Goal: Task Accomplishment & Management: Manage account settings

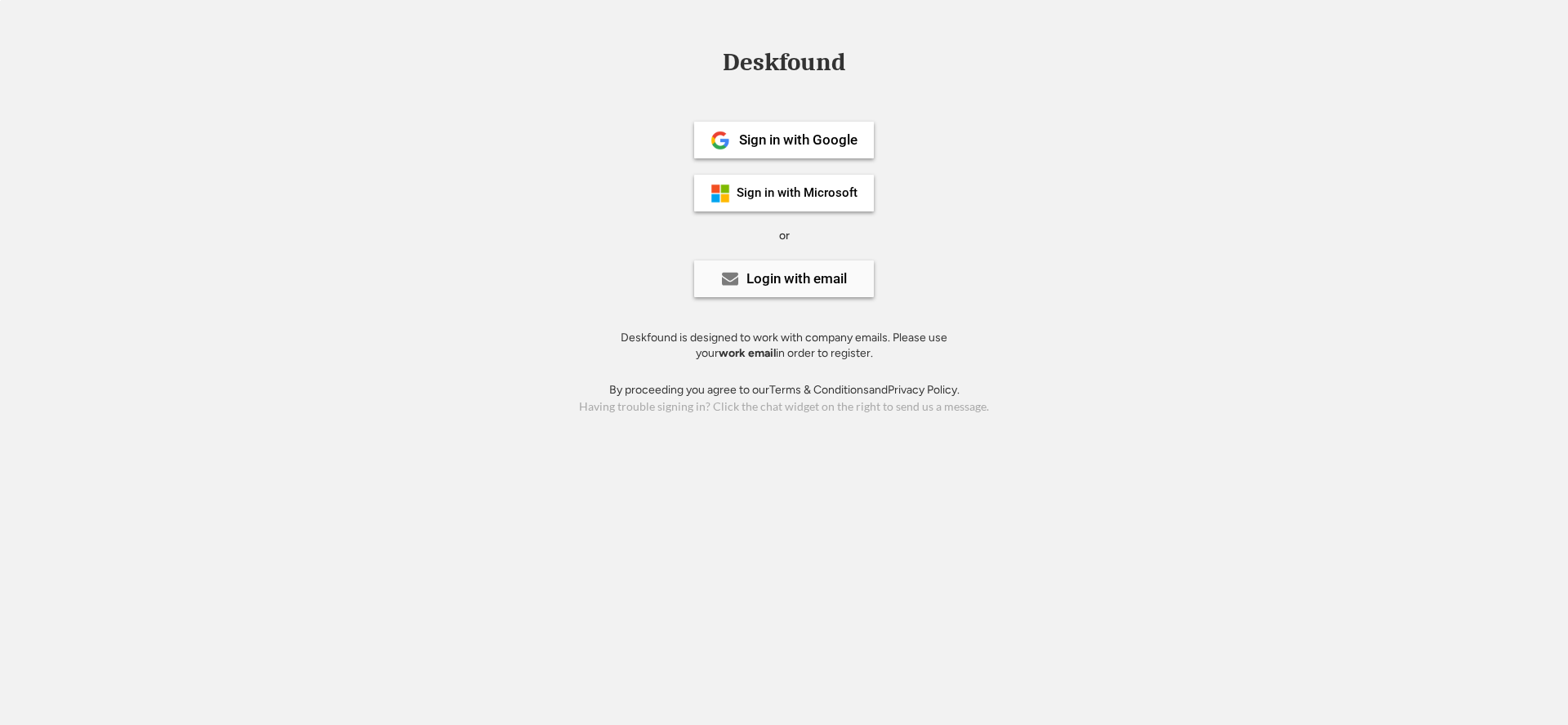
click at [765, 281] on div "Login with email" at bounding box center [797, 278] width 100 height 14
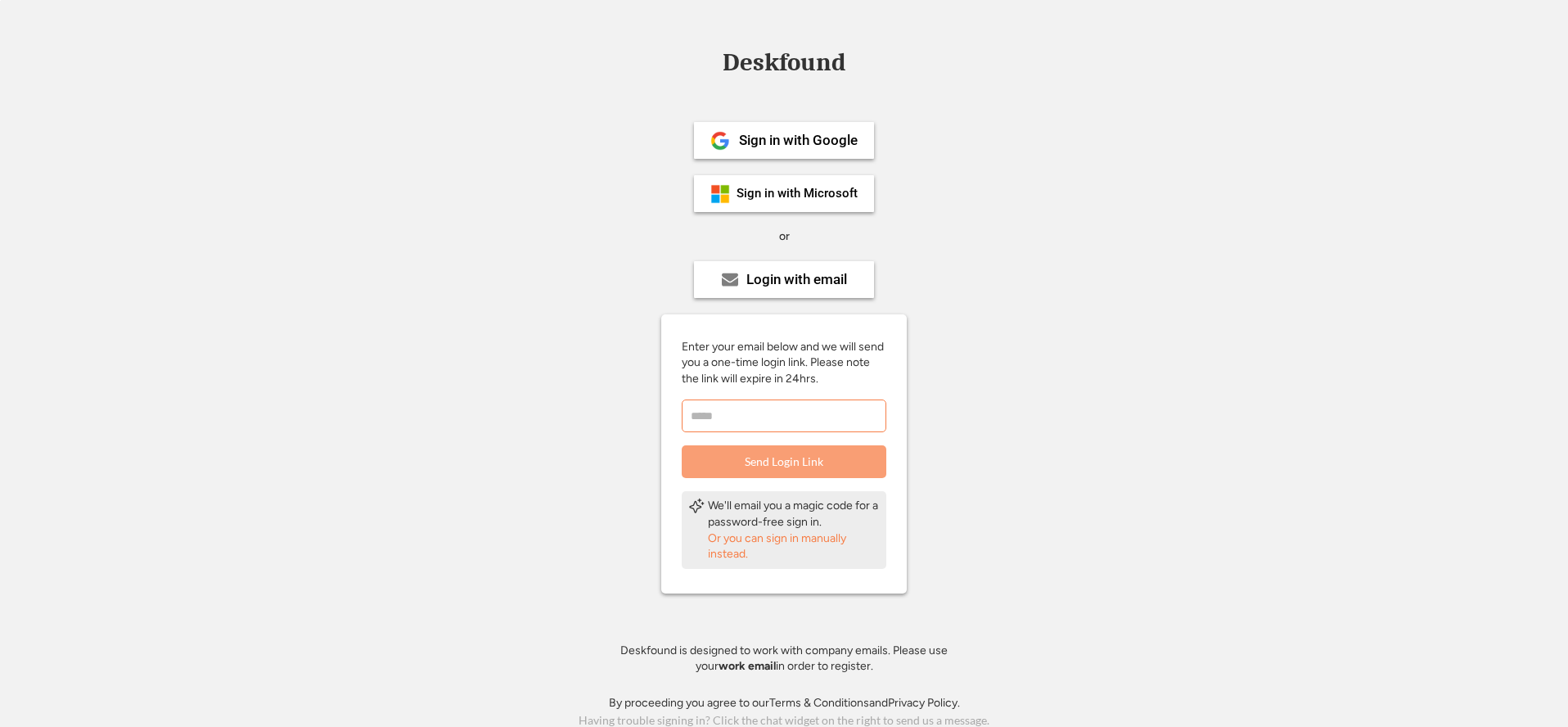
click at [785, 410] on input "email" at bounding box center [784, 415] width 204 height 33
click at [770, 539] on div "Or you can sign in manually instead." at bounding box center [793, 546] width 172 height 32
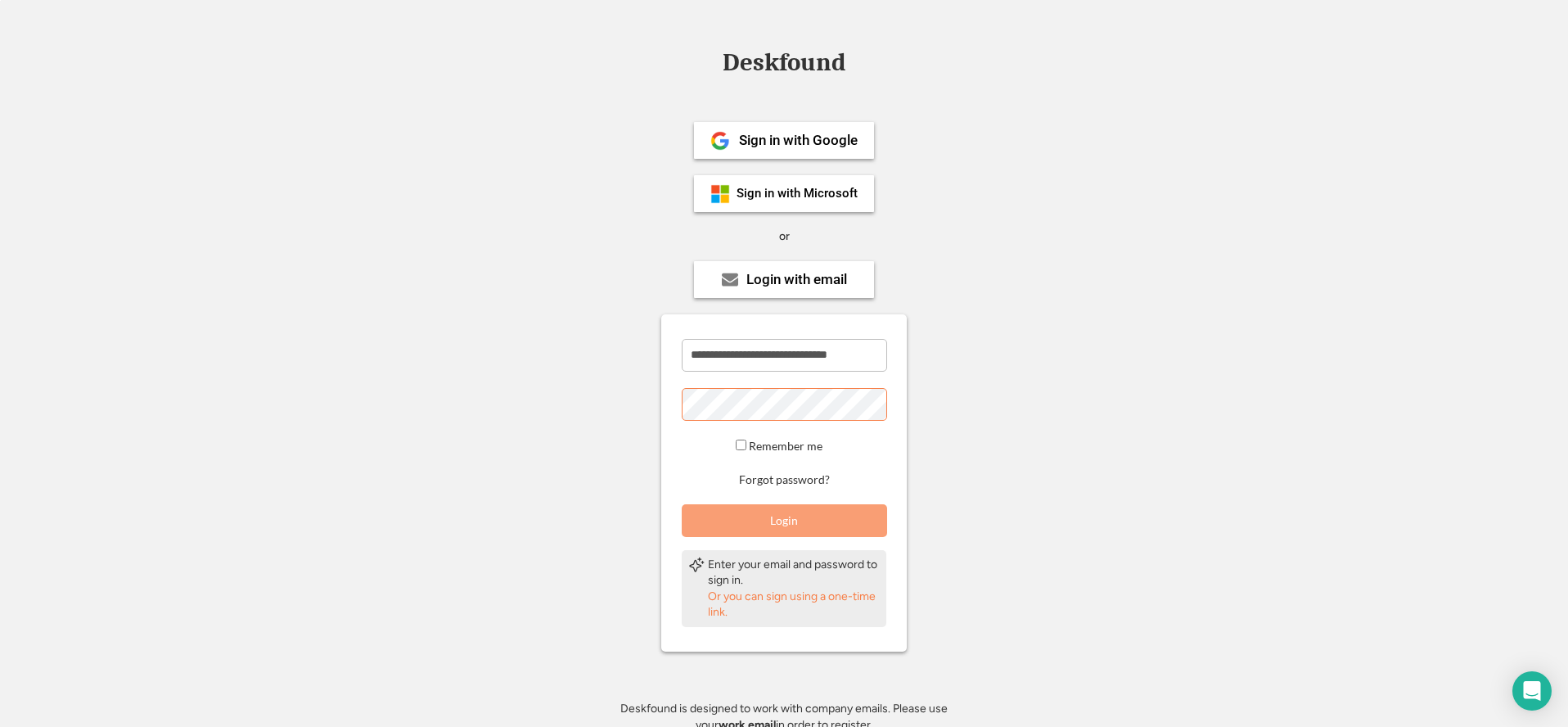
click at [788, 519] on button "Login" at bounding box center [784, 520] width 205 height 33
click at [804, 520] on button "Login" at bounding box center [784, 520] width 205 height 33
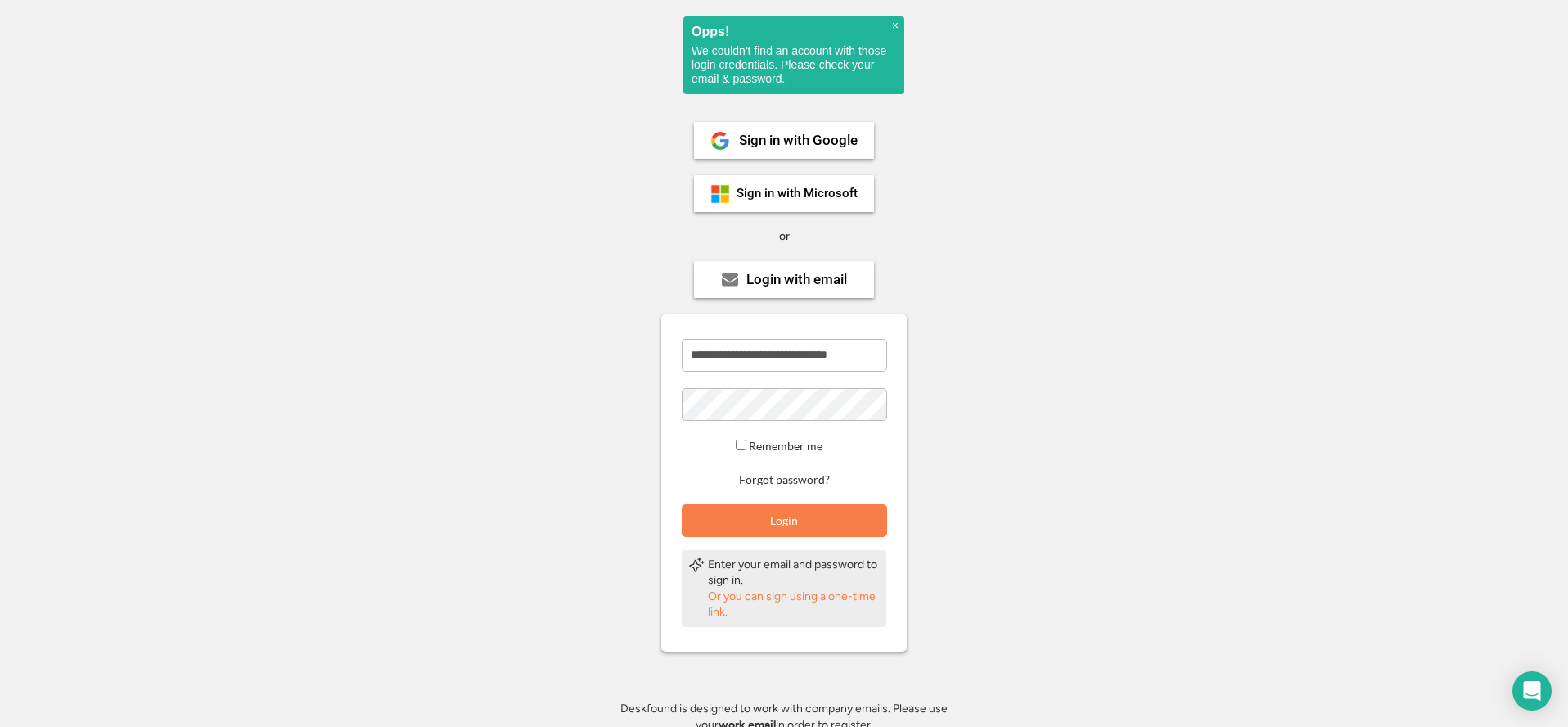
click at [782, 596] on div "Or you can sign using a one-time link." at bounding box center [793, 604] width 172 height 32
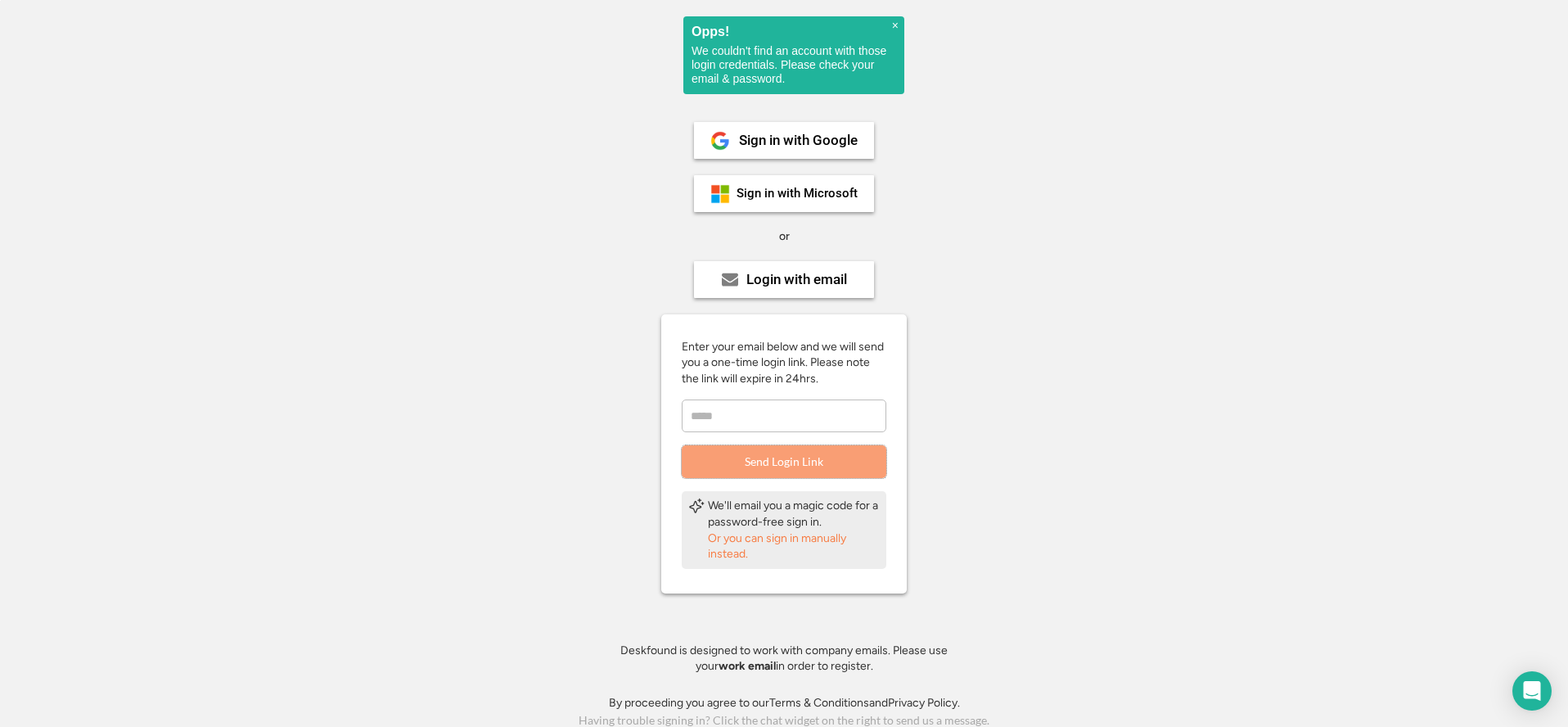
click at [798, 464] on button "Send Login Link" at bounding box center [784, 461] width 204 height 33
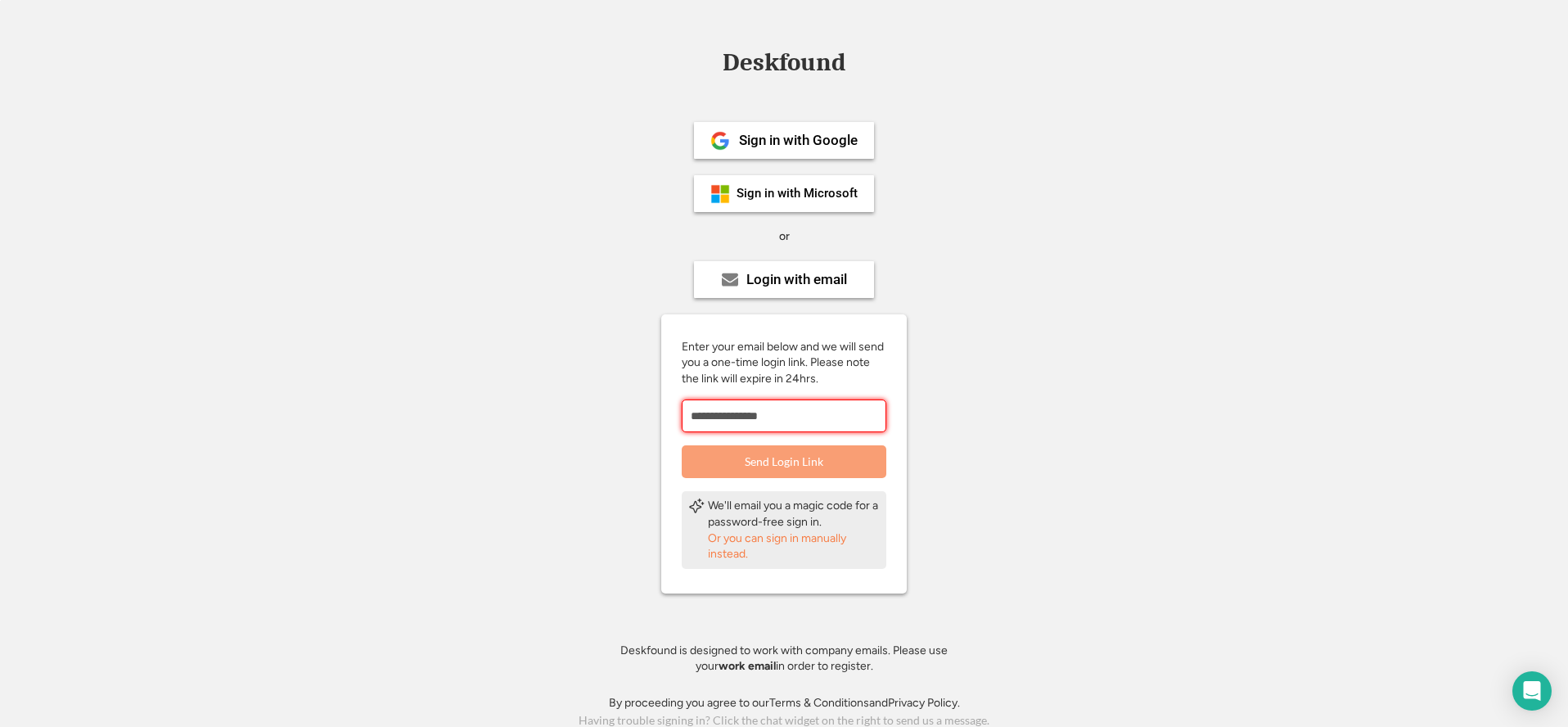
type input "**********"
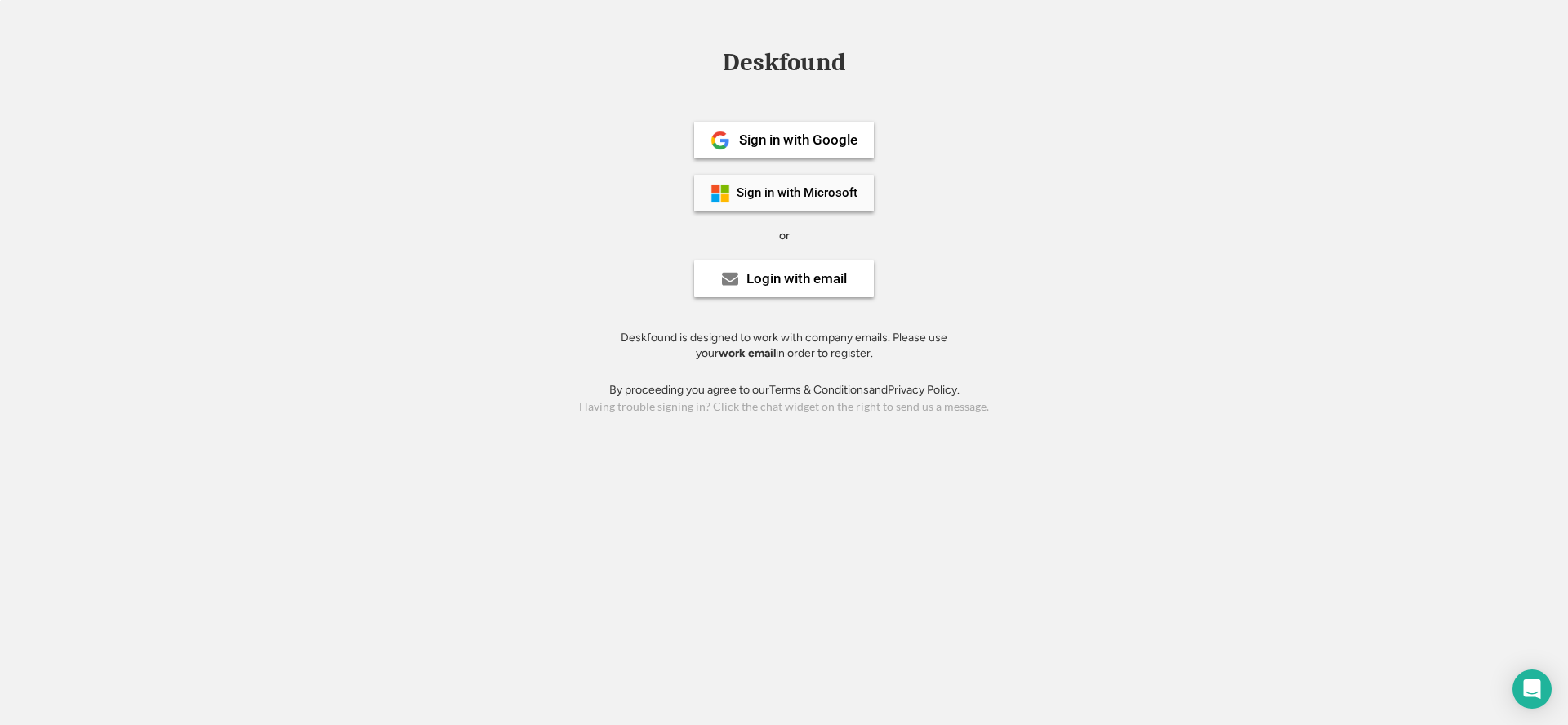
click at [783, 192] on div "Sign in with Microsoft" at bounding box center [797, 193] width 121 height 13
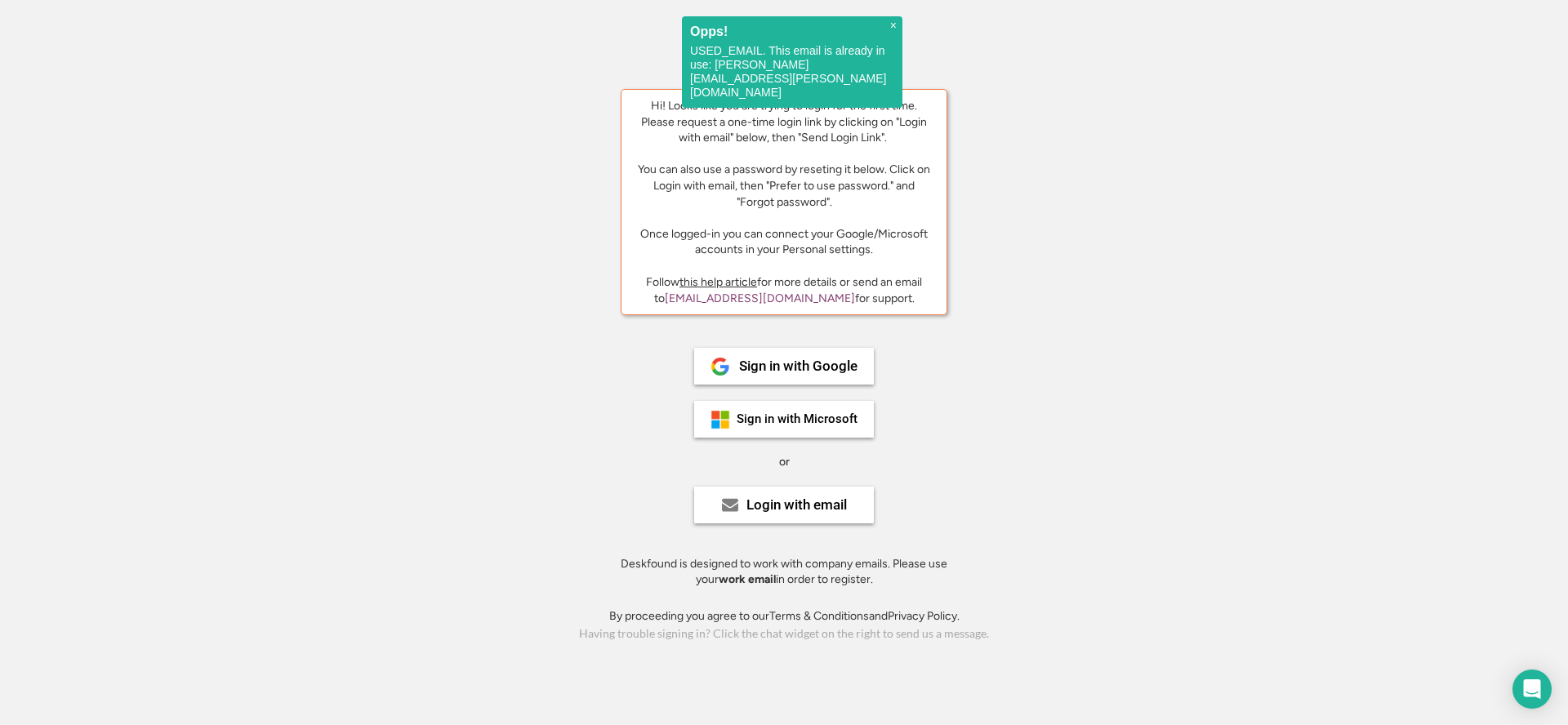
click at [677, 564] on div "Deskfound is designed to work with company emails. Please use your work email i…" at bounding box center [784, 571] width 368 height 32
click at [677, 565] on div "Deskfound is designed to work with company emails. Please use your work email i…" at bounding box center [784, 571] width 368 height 32
click at [766, 578] on div "Deskfound is designed to work with company emails. Please use your work email i…" at bounding box center [784, 571] width 368 height 32
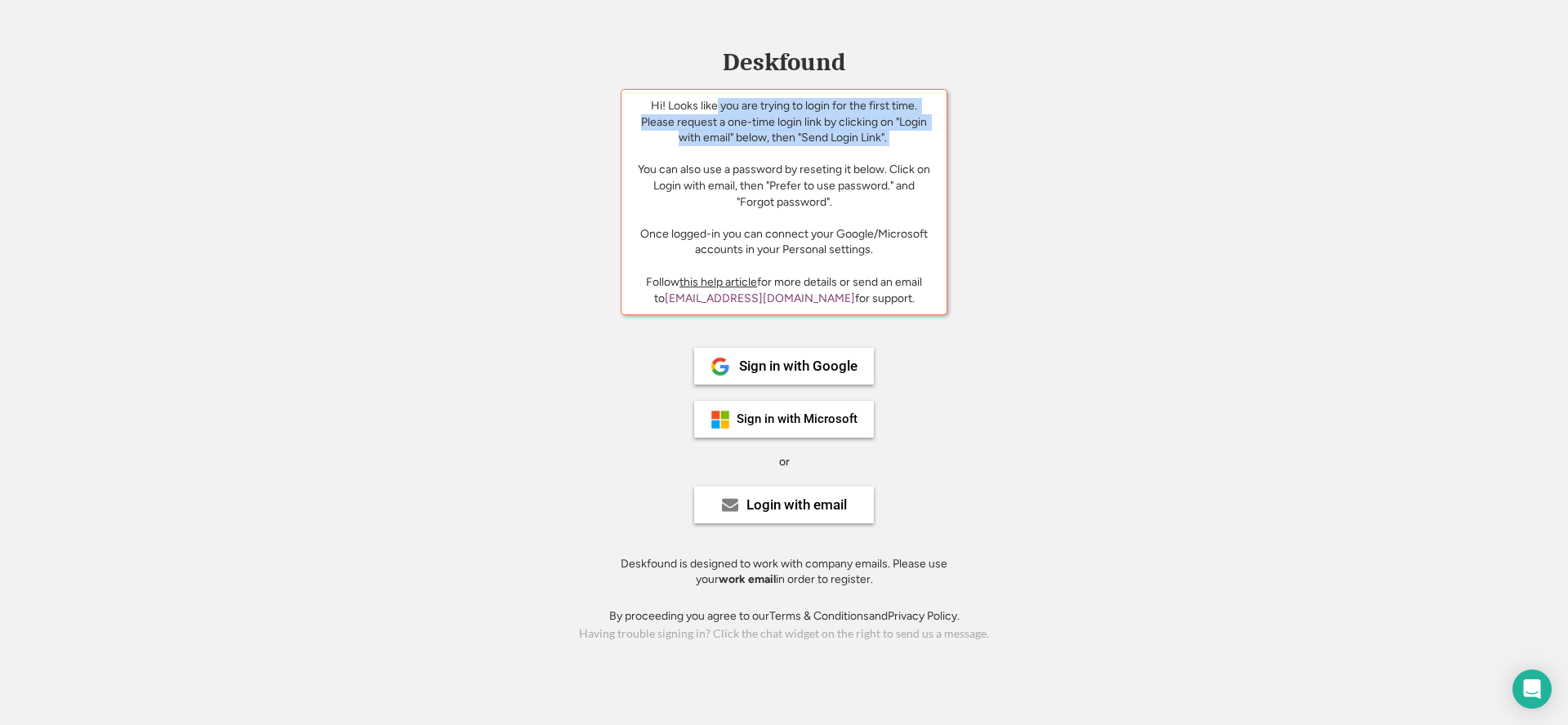
drag, startPoint x: 714, startPoint y: 107, endPoint x: 900, endPoint y: 144, distance: 189.6
click at [900, 144] on div "Hi! Looks like you are trying to login for the first time. Please request a one…" at bounding box center [784, 177] width 301 height 160
click at [792, 144] on div "Hi! Looks like you are trying to login for the first time. Please request a one…" at bounding box center [784, 177] width 301 height 160
click at [776, 502] on div "Login with email" at bounding box center [797, 504] width 100 height 14
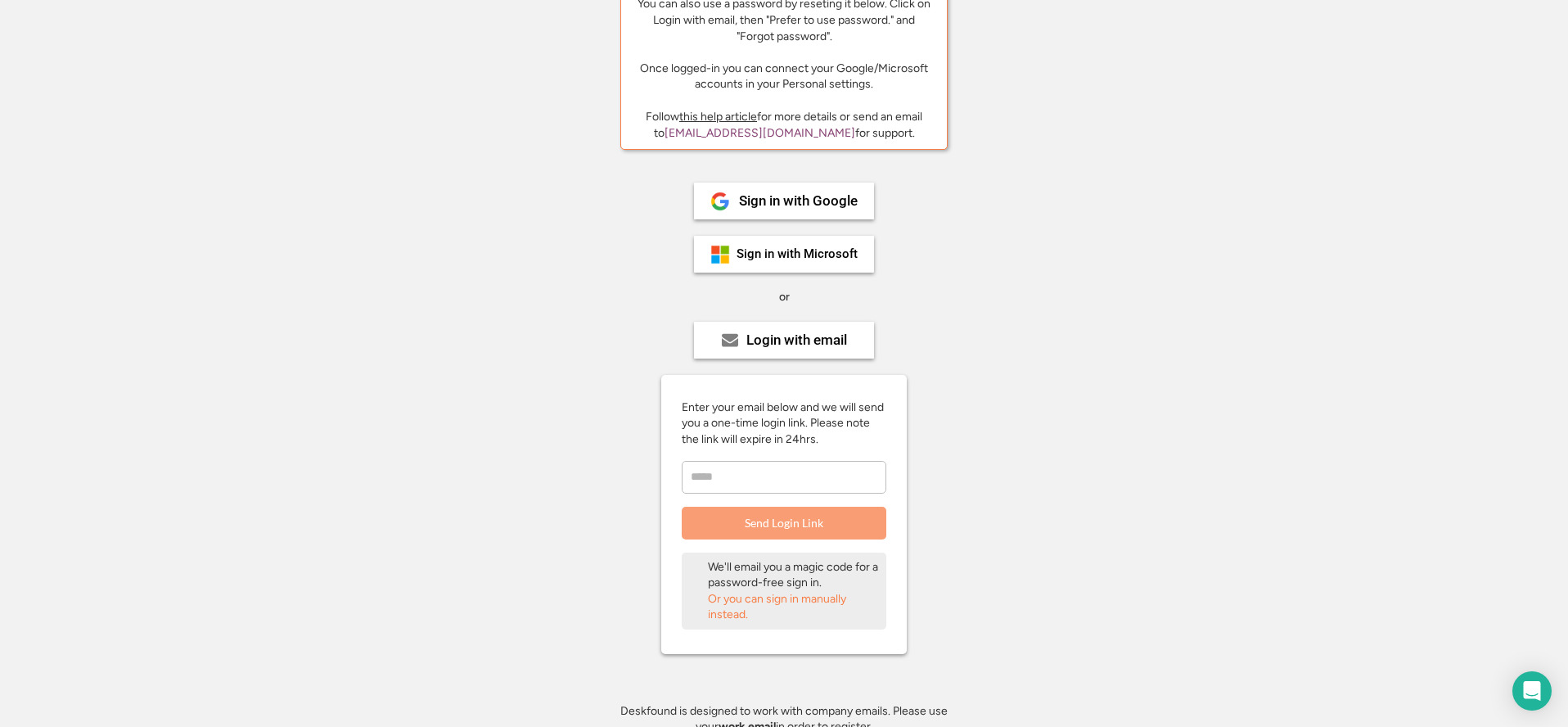
scroll to position [231, 0]
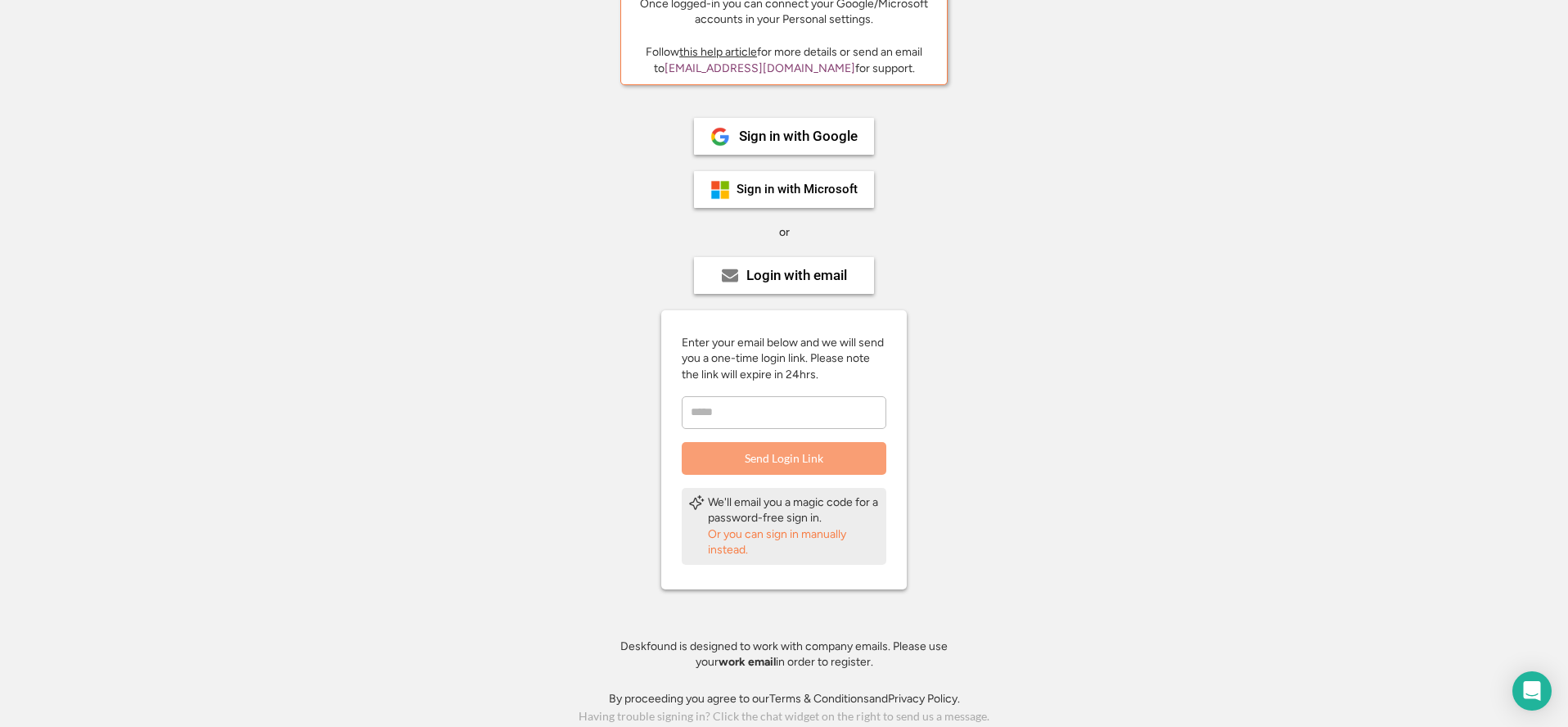
click at [744, 407] on input "email" at bounding box center [784, 412] width 204 height 33
type input "**********"
click at [766, 455] on button "Send Login Link" at bounding box center [784, 458] width 204 height 33
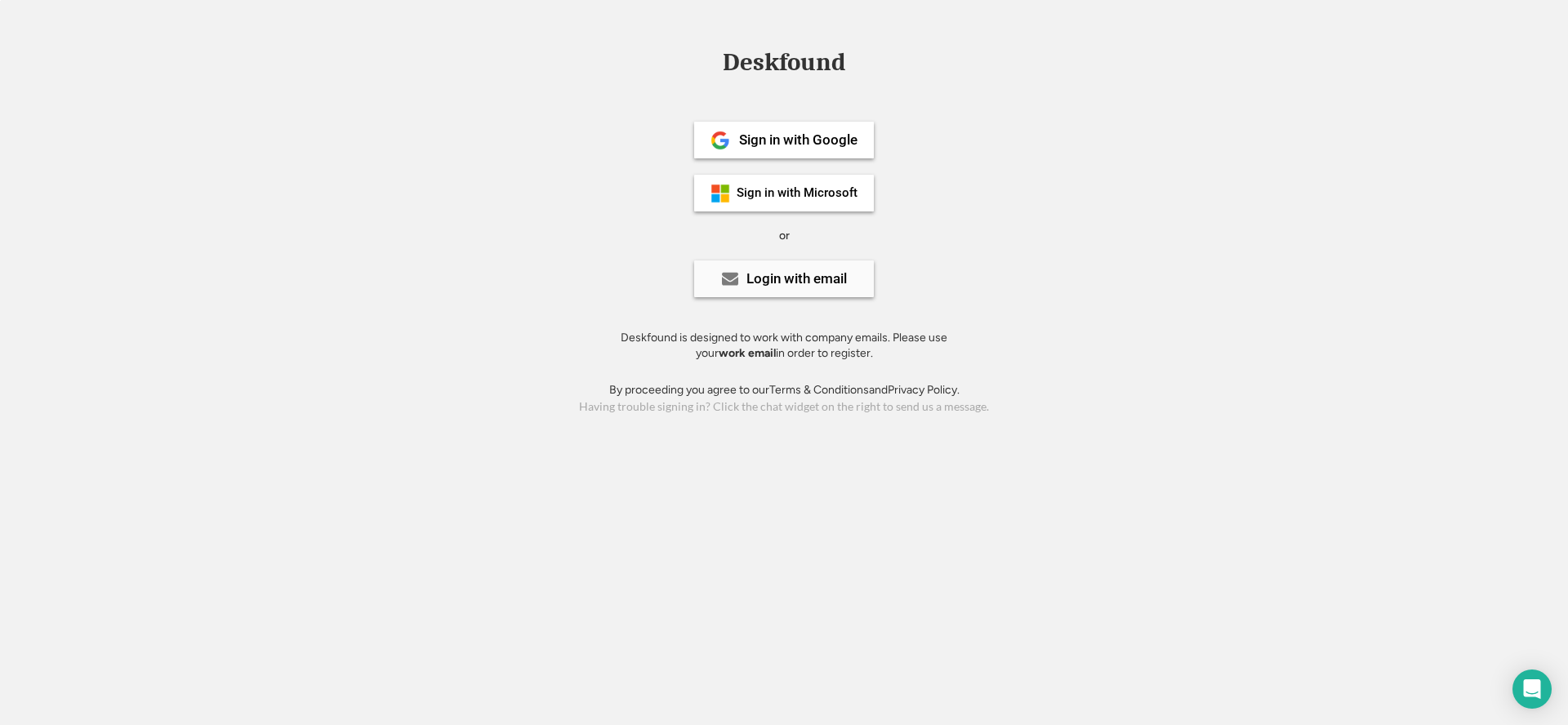
click at [833, 285] on div "Login with email" at bounding box center [797, 278] width 100 height 14
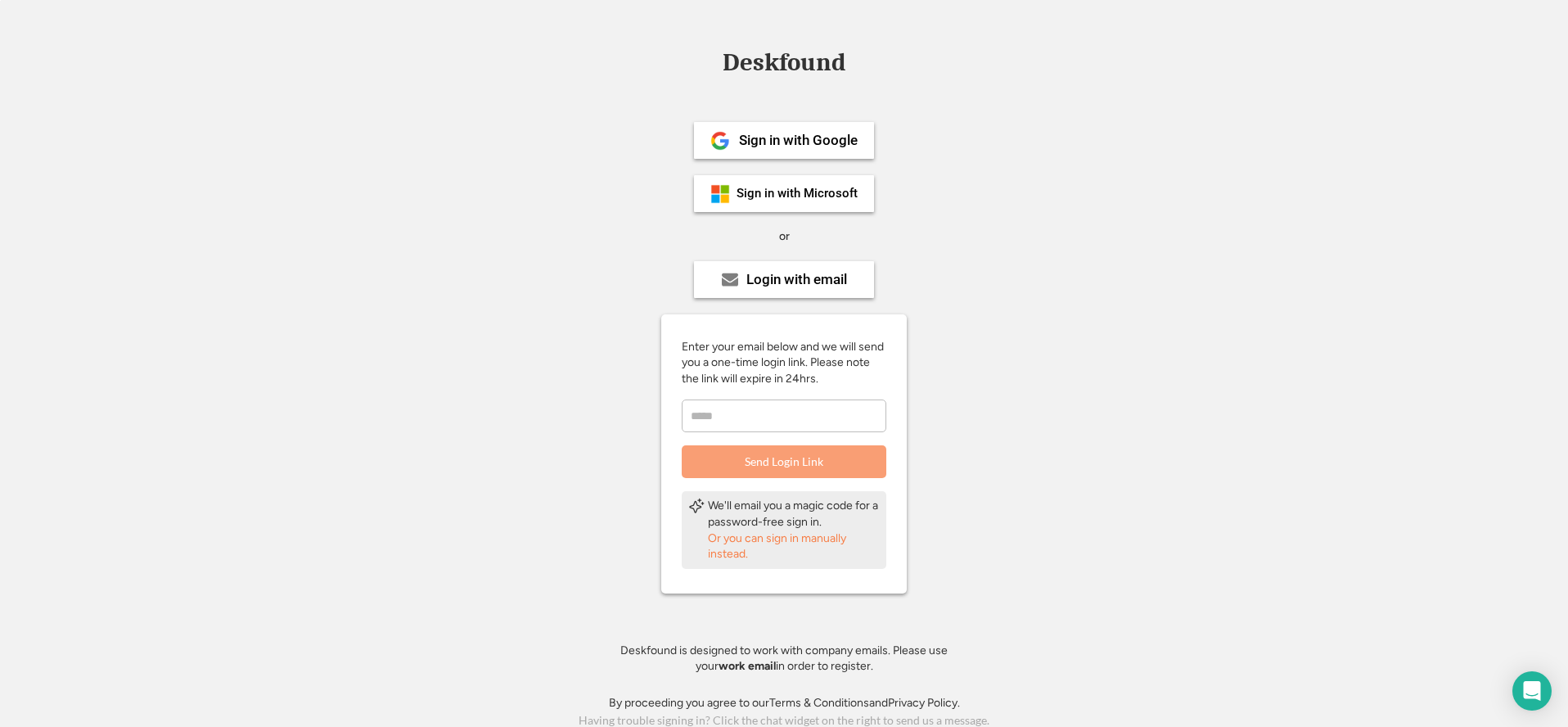
click at [804, 417] on input "email" at bounding box center [784, 415] width 204 height 33
click at [742, 540] on div "Or you can sign in manually instead." at bounding box center [793, 546] width 172 height 32
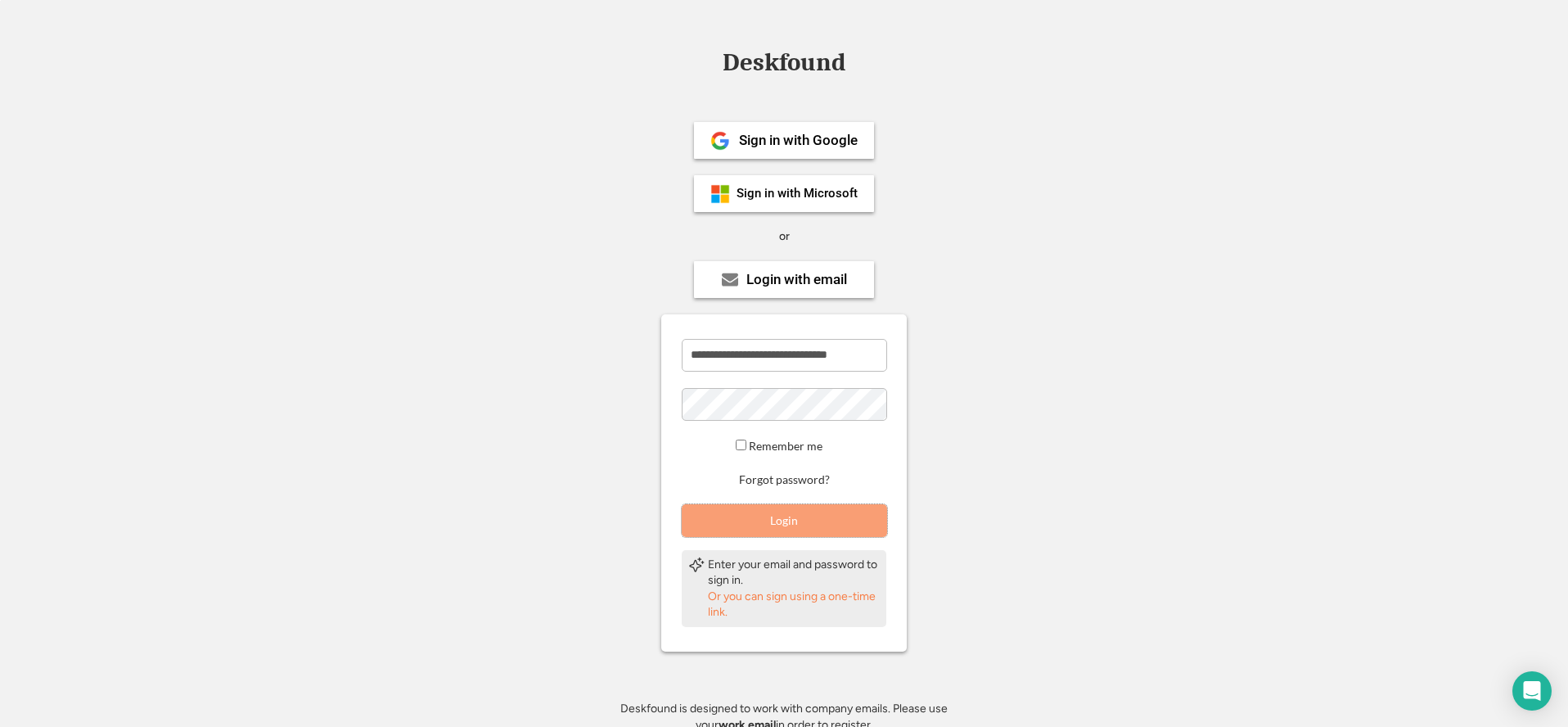
click at [799, 517] on button "Login" at bounding box center [784, 520] width 205 height 33
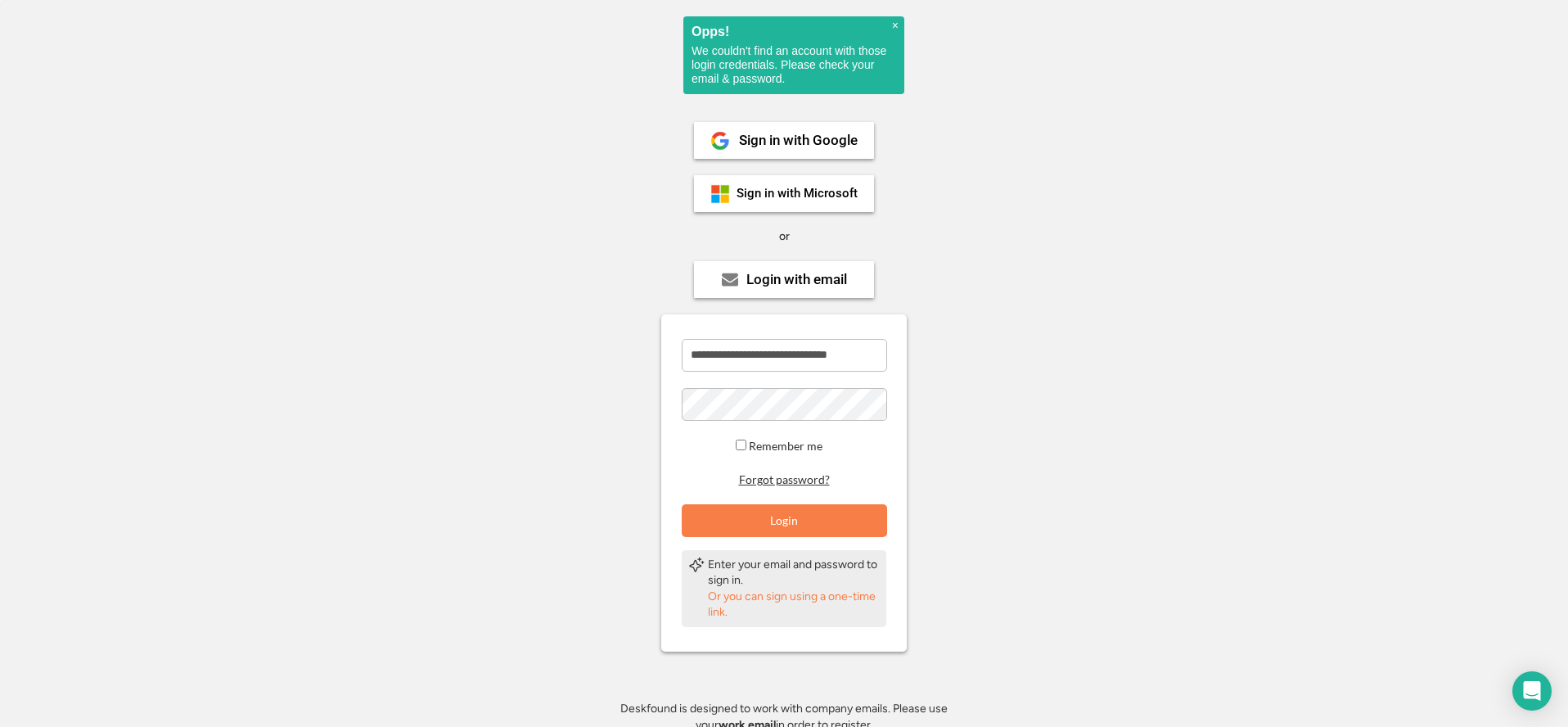
click at [794, 482] on button "Forgot password?" at bounding box center [784, 480] width 95 height 16
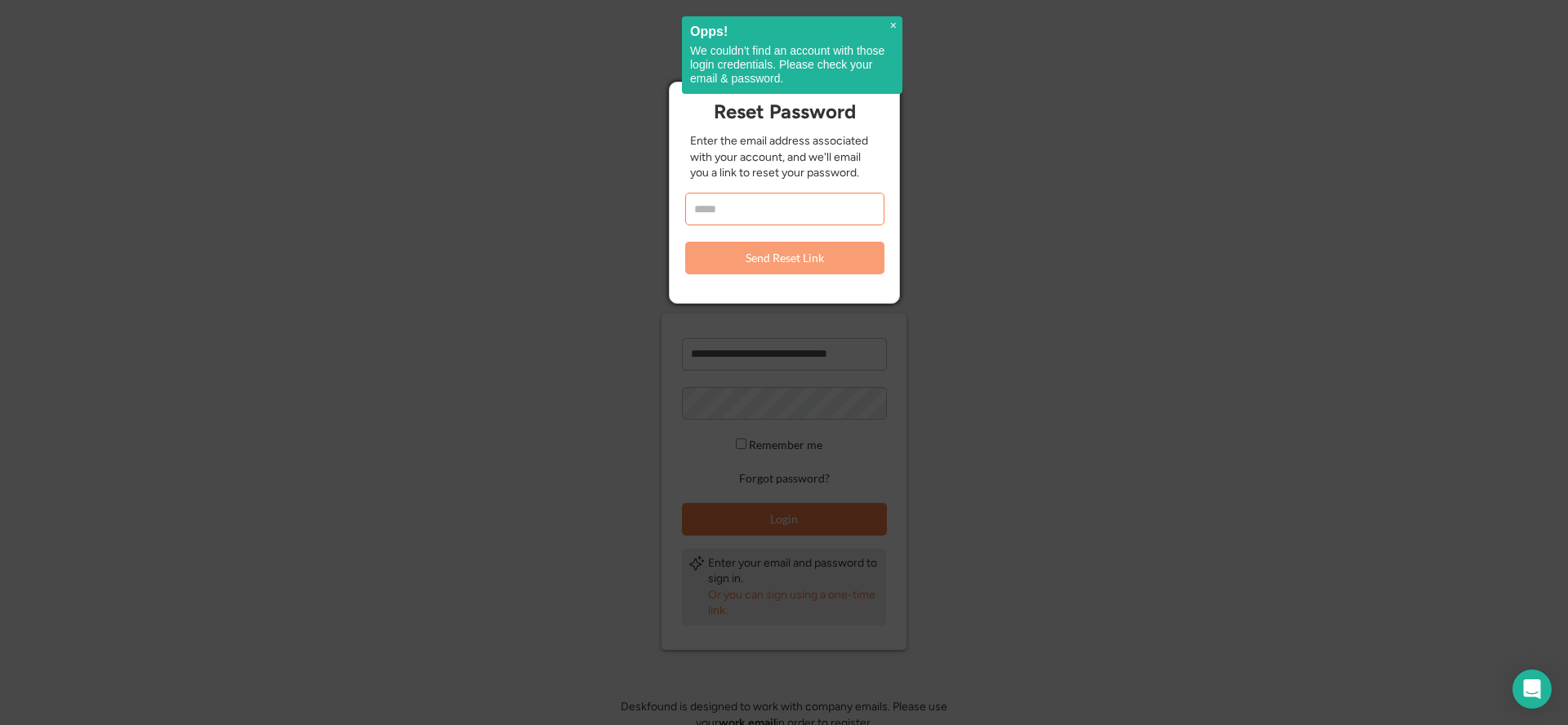
click at [720, 209] on input "email" at bounding box center [785, 209] width 199 height 33
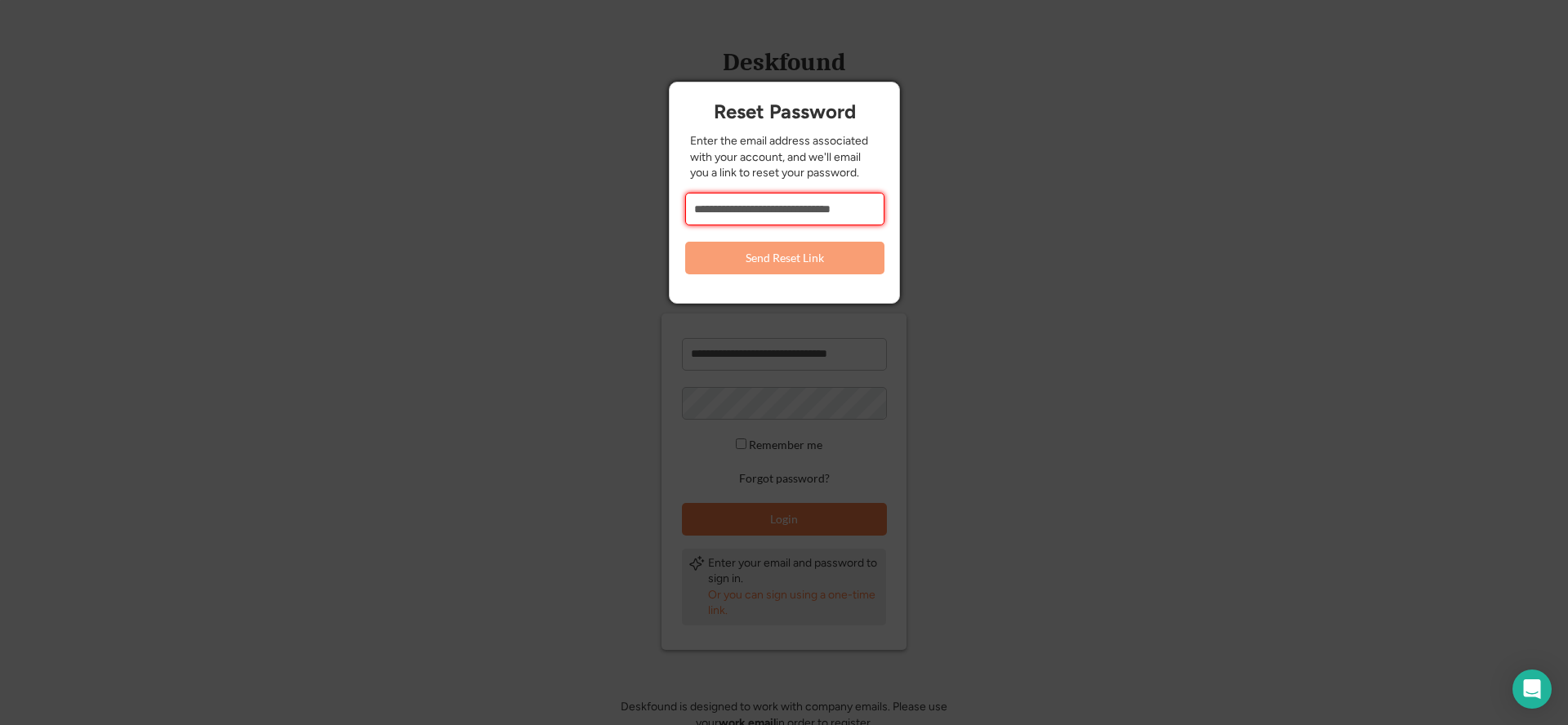
scroll to position [0, 8]
type input "**********"
click at [760, 258] on button "Send Reset Link" at bounding box center [785, 257] width 199 height 33
